Goal: Navigation & Orientation: Find specific page/section

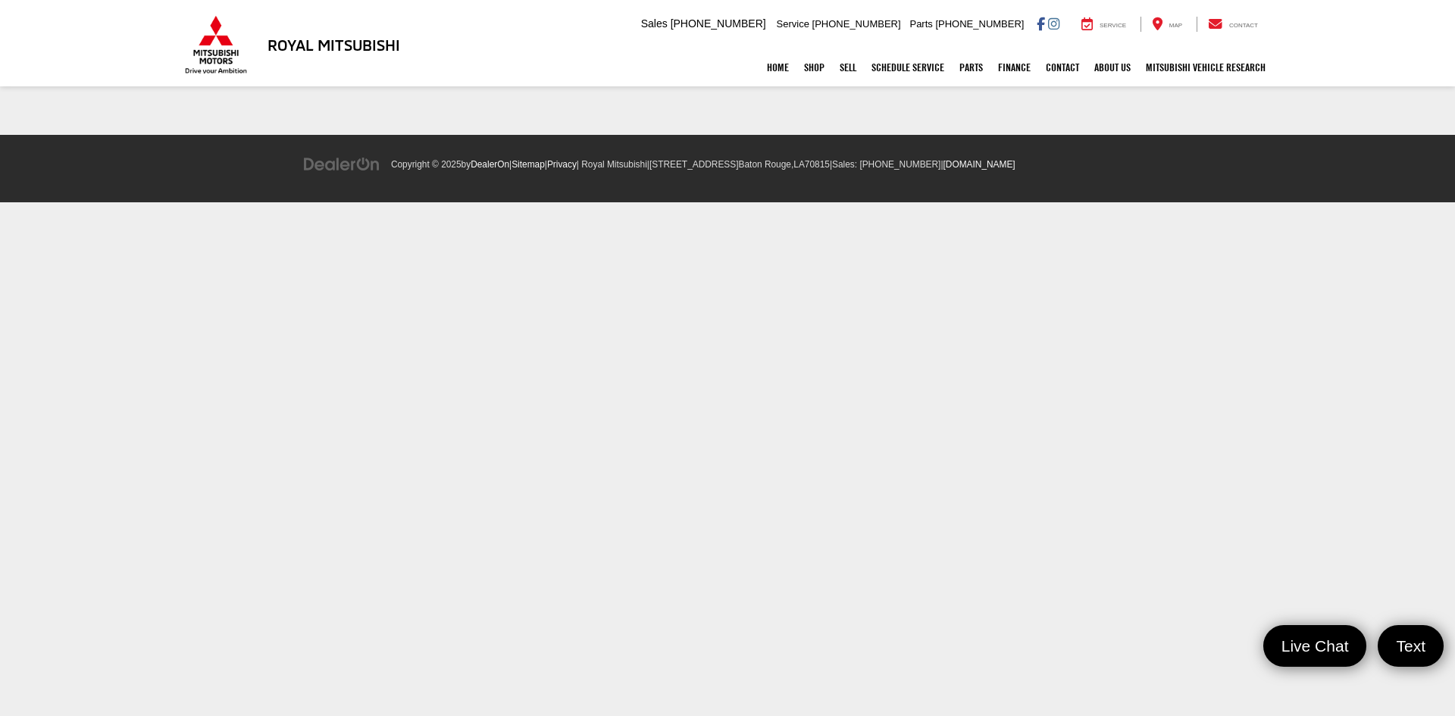
click at [1434, 447] on link "✕" at bounding box center [1434, 454] width 18 height 18
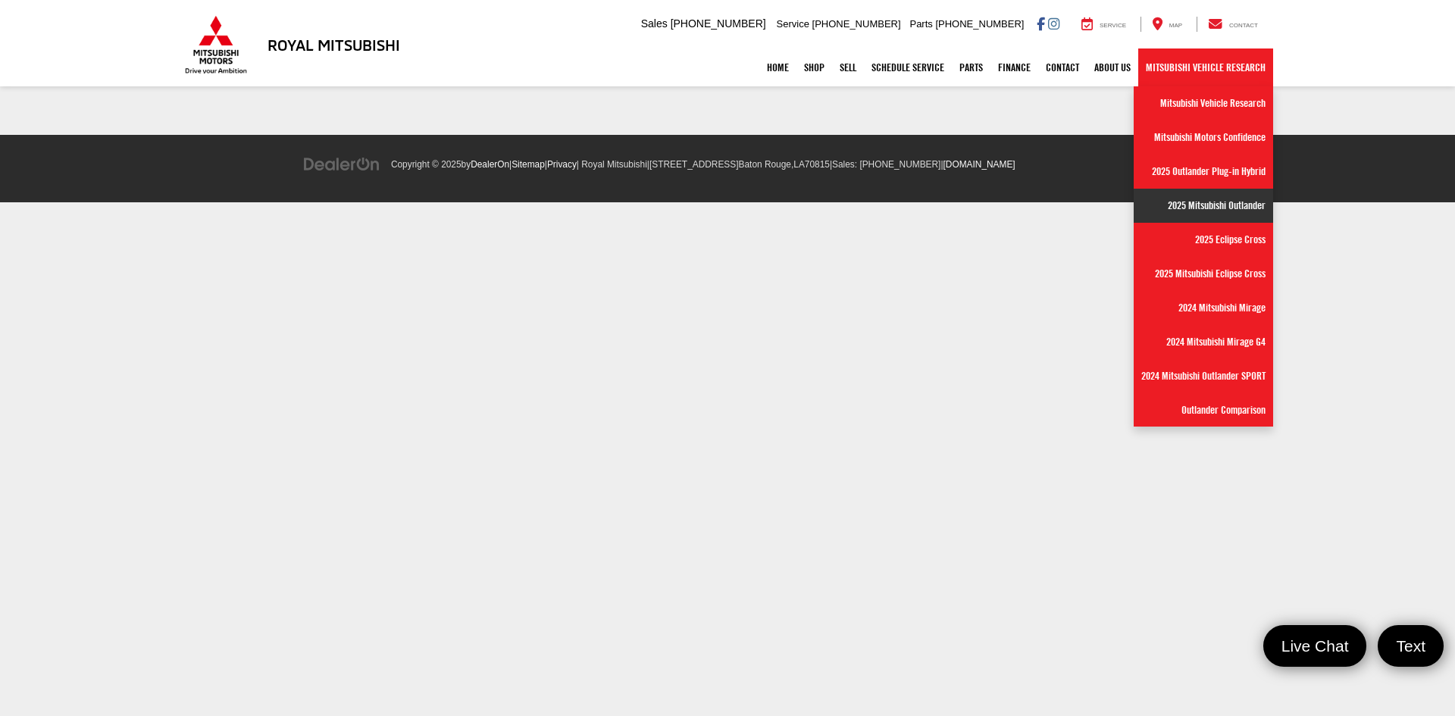
click at [1207, 207] on link "2025 Mitsubishi Outlander" at bounding box center [1202, 206] width 139 height 34
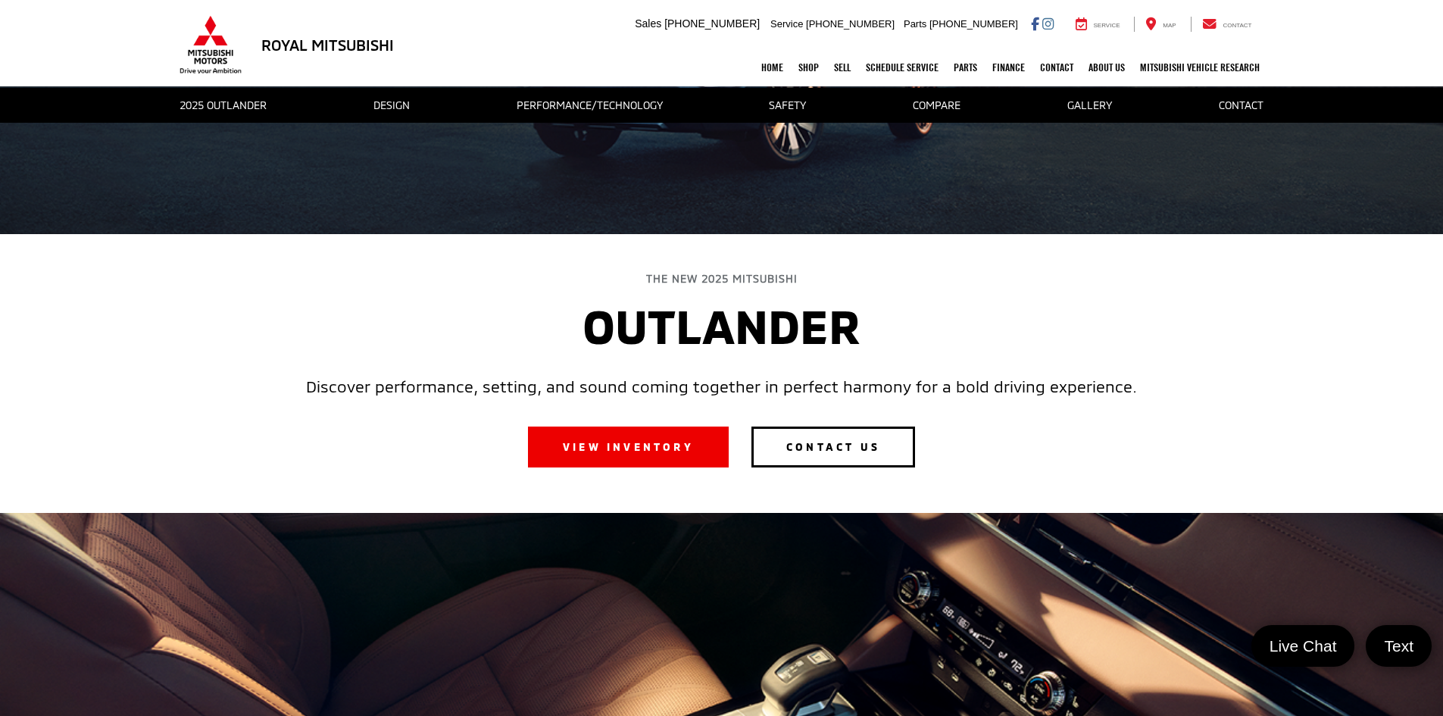
scroll to position [195, 0]
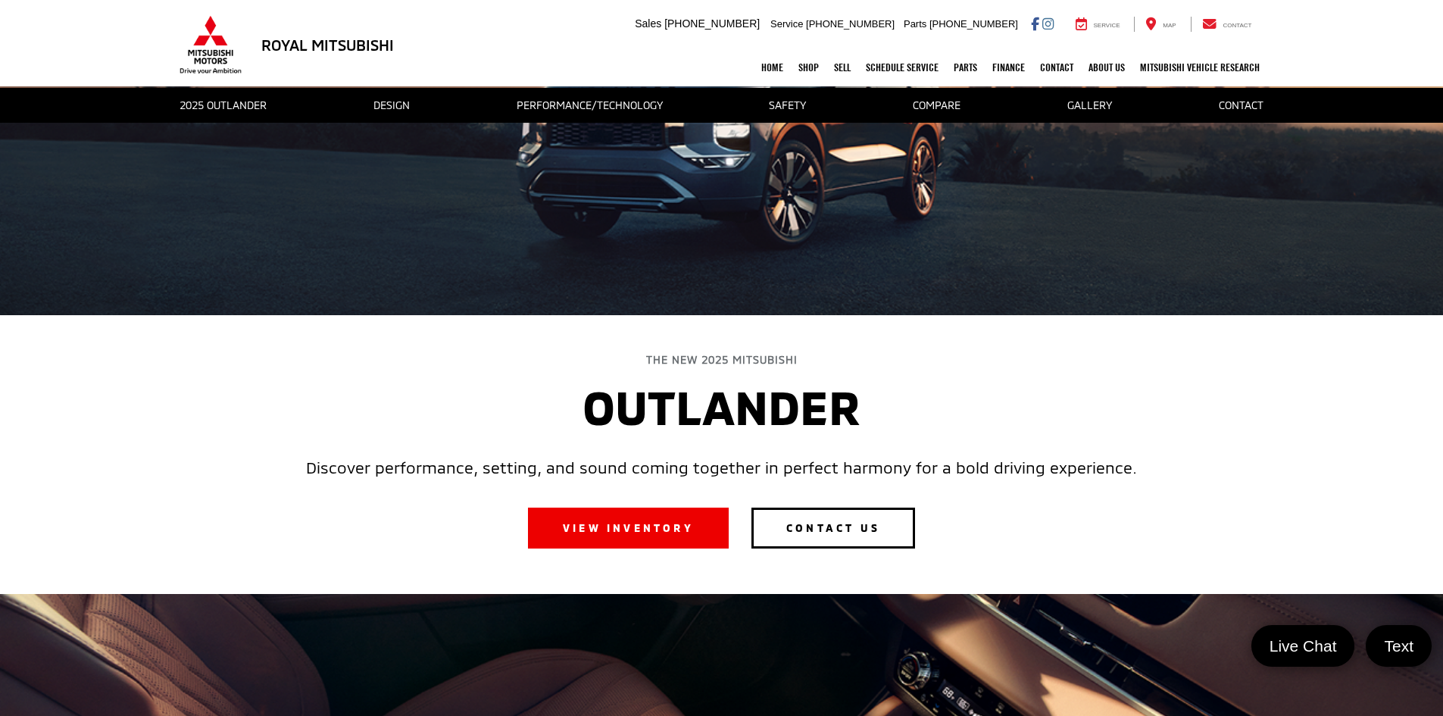
drag, startPoint x: 1452, startPoint y: 52, endPoint x: 1443, endPoint y: 73, distance: 23.8
click at [608, 532] on link "VIEW INVENTORY" at bounding box center [628, 528] width 201 height 41
